Goal: Task Accomplishment & Management: Manage account settings

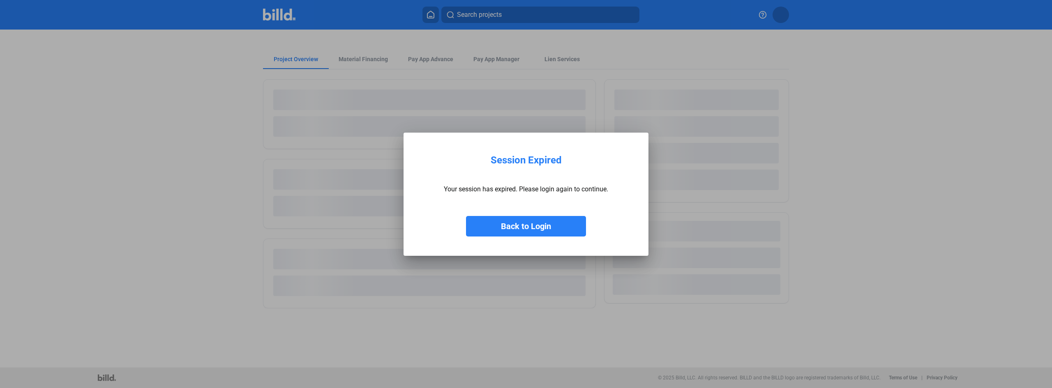
click at [505, 228] on button "Back to Login" at bounding box center [526, 226] width 120 height 21
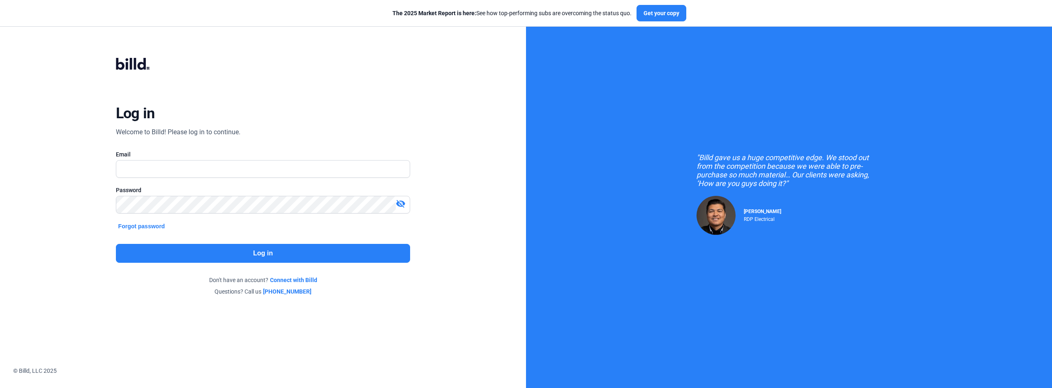
drag, startPoint x: 305, startPoint y: 183, endPoint x: 314, endPoint y: 175, distance: 12.8
click at [313, 176] on div "Email" at bounding box center [263, 168] width 295 height 36
click at [314, 175] on input "text" at bounding box center [263, 169] width 294 height 17
type input "[PERSON_NAME][EMAIL_ADDRESS][DOMAIN_NAME]"
click at [274, 256] on button "Log in" at bounding box center [263, 253] width 295 height 19
